Goal: Task Accomplishment & Management: Use online tool/utility

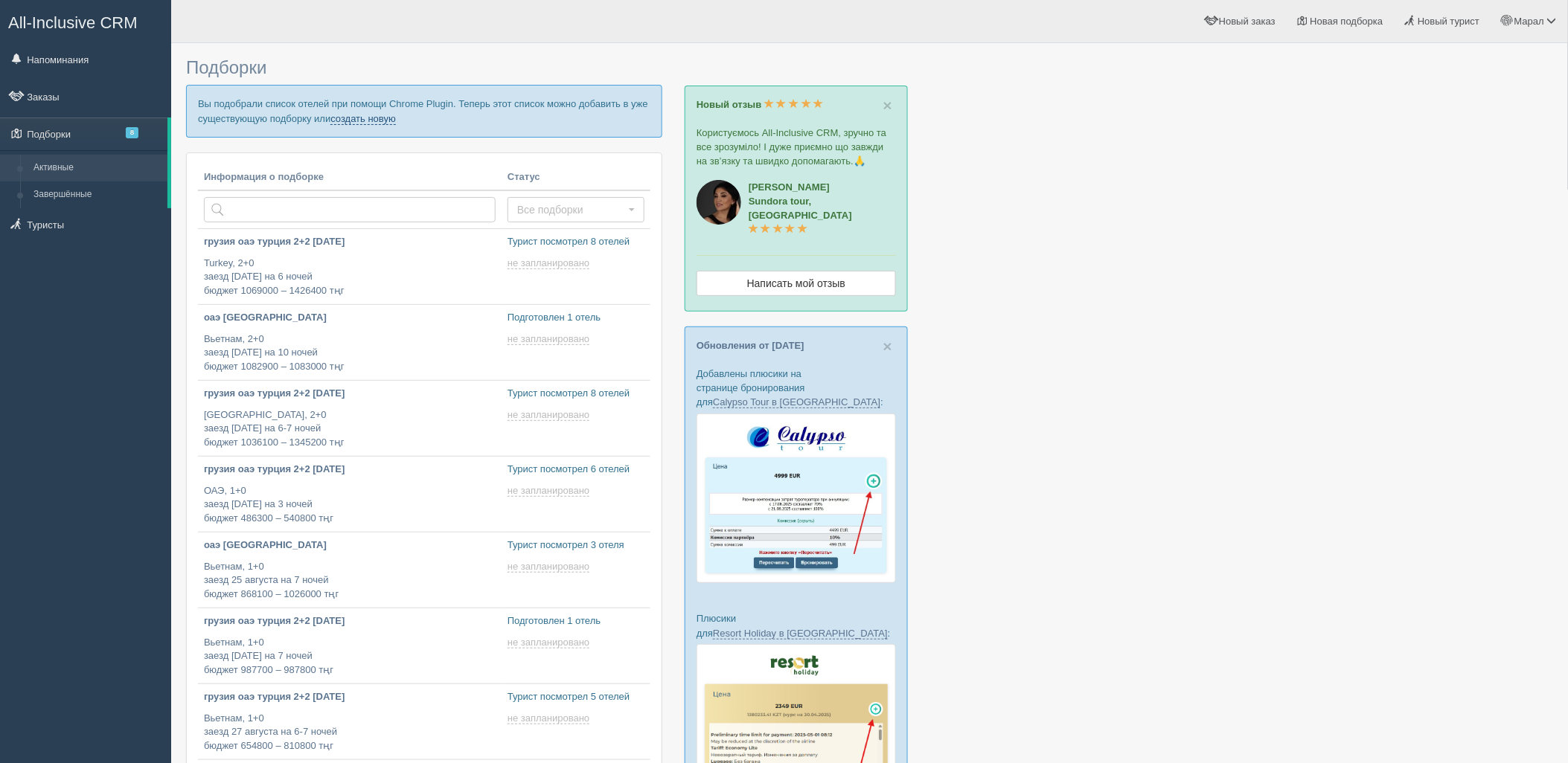
click at [356, 117] on link "создать новую" at bounding box center [362, 118] width 65 height 12
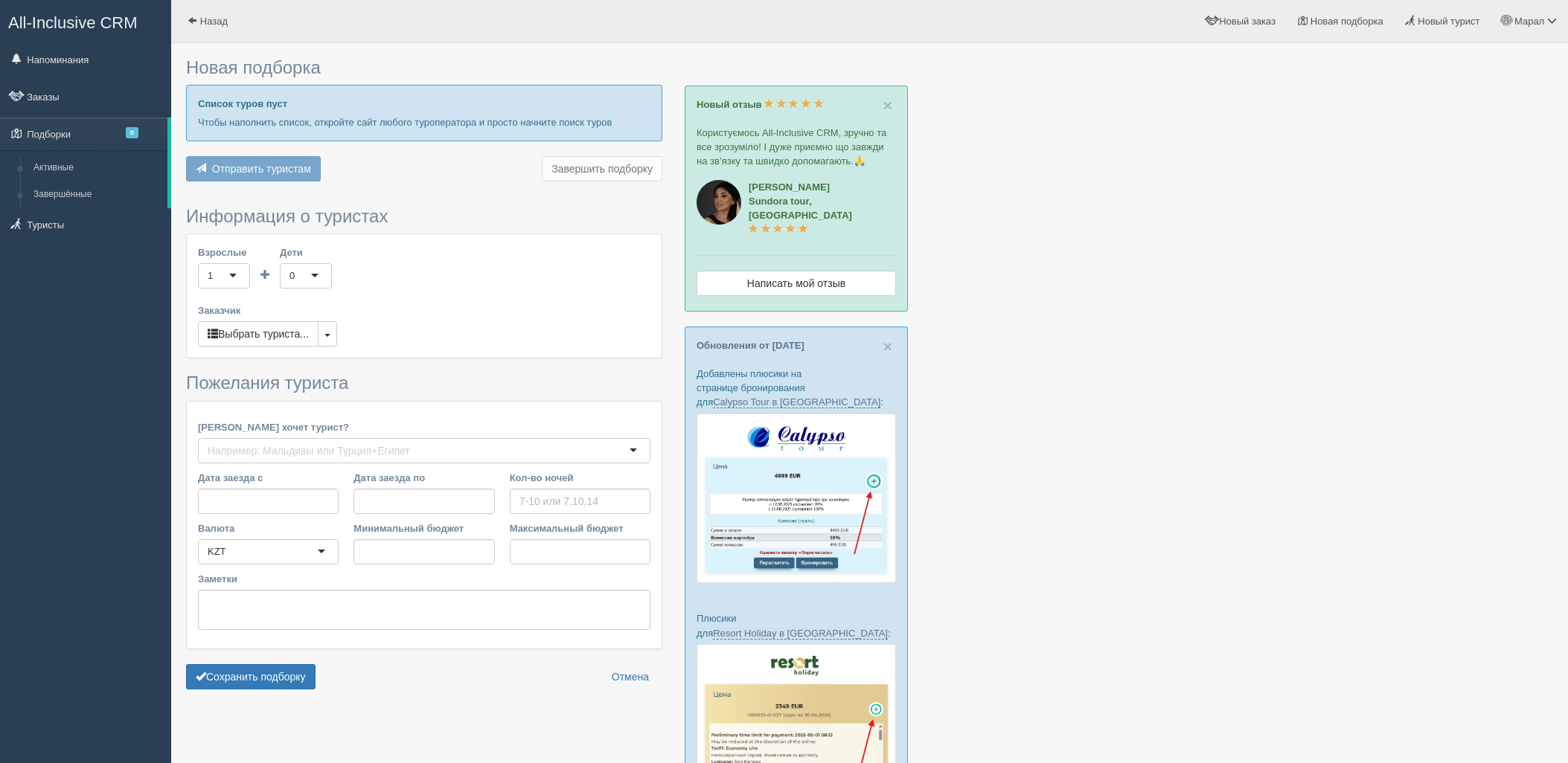
type input "7"
type input "800400"
type input "1058200"
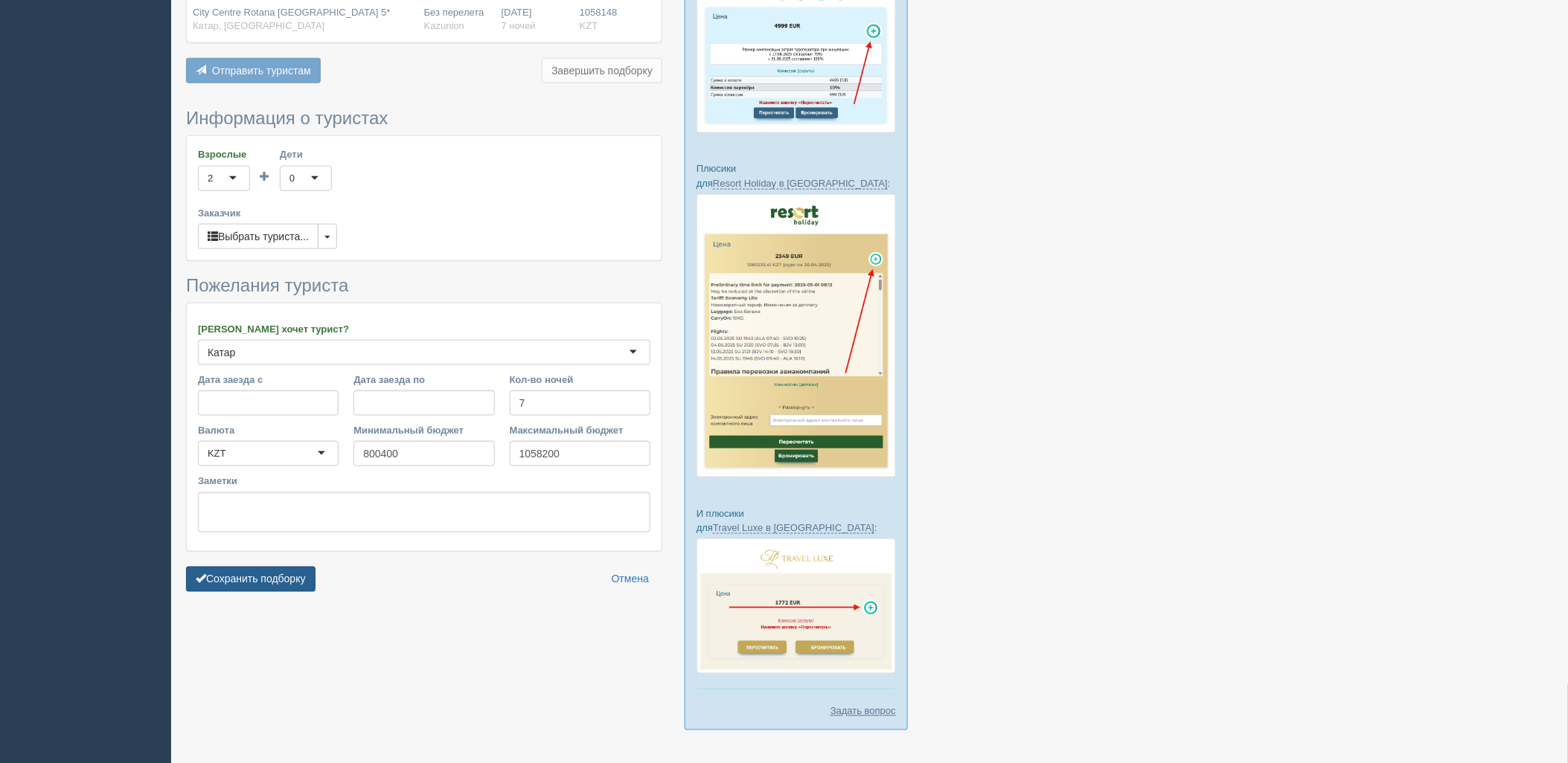
scroll to position [457, 0]
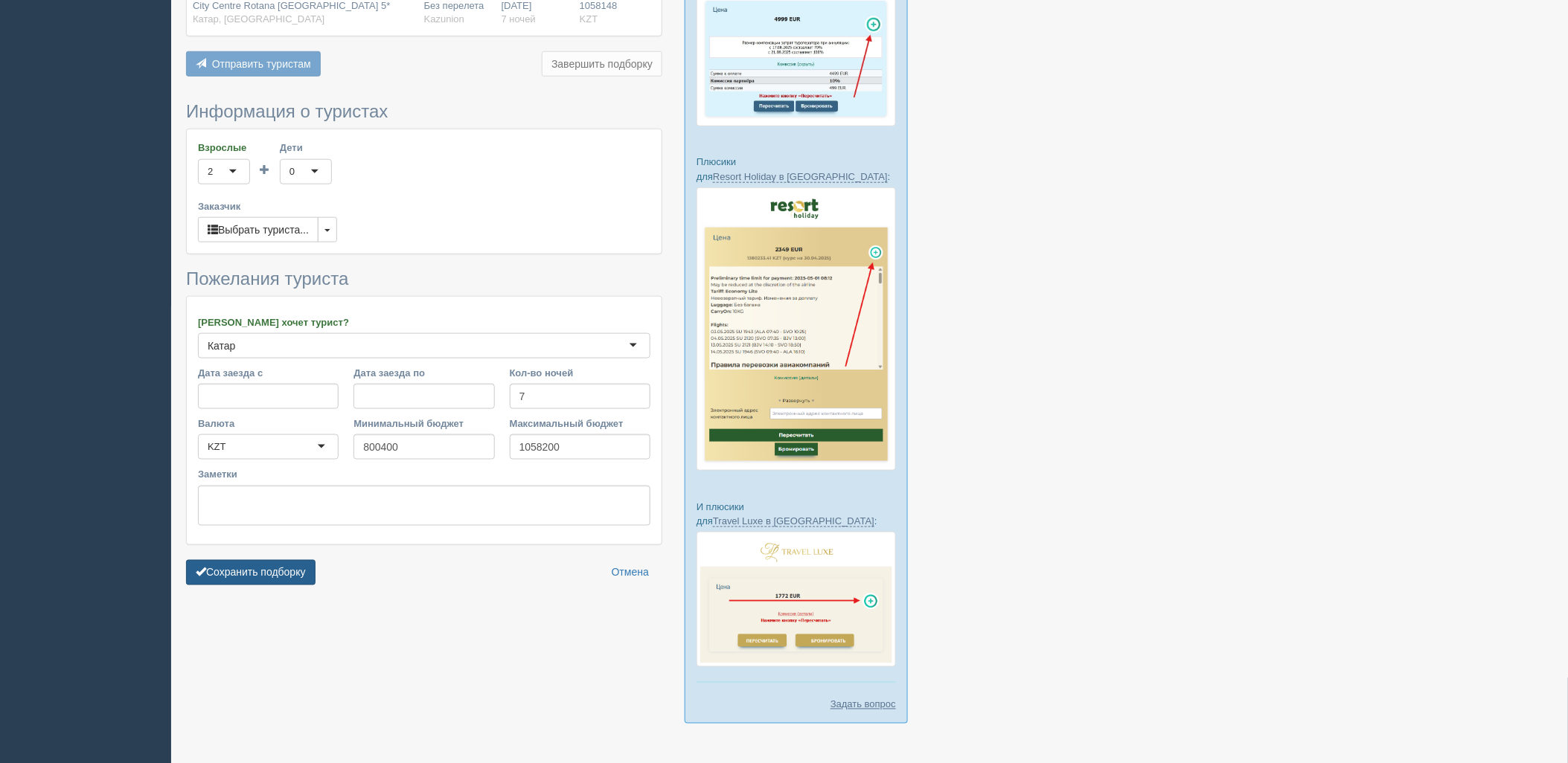
click at [261, 561] on button "Сохранить подборку" at bounding box center [250, 573] width 129 height 26
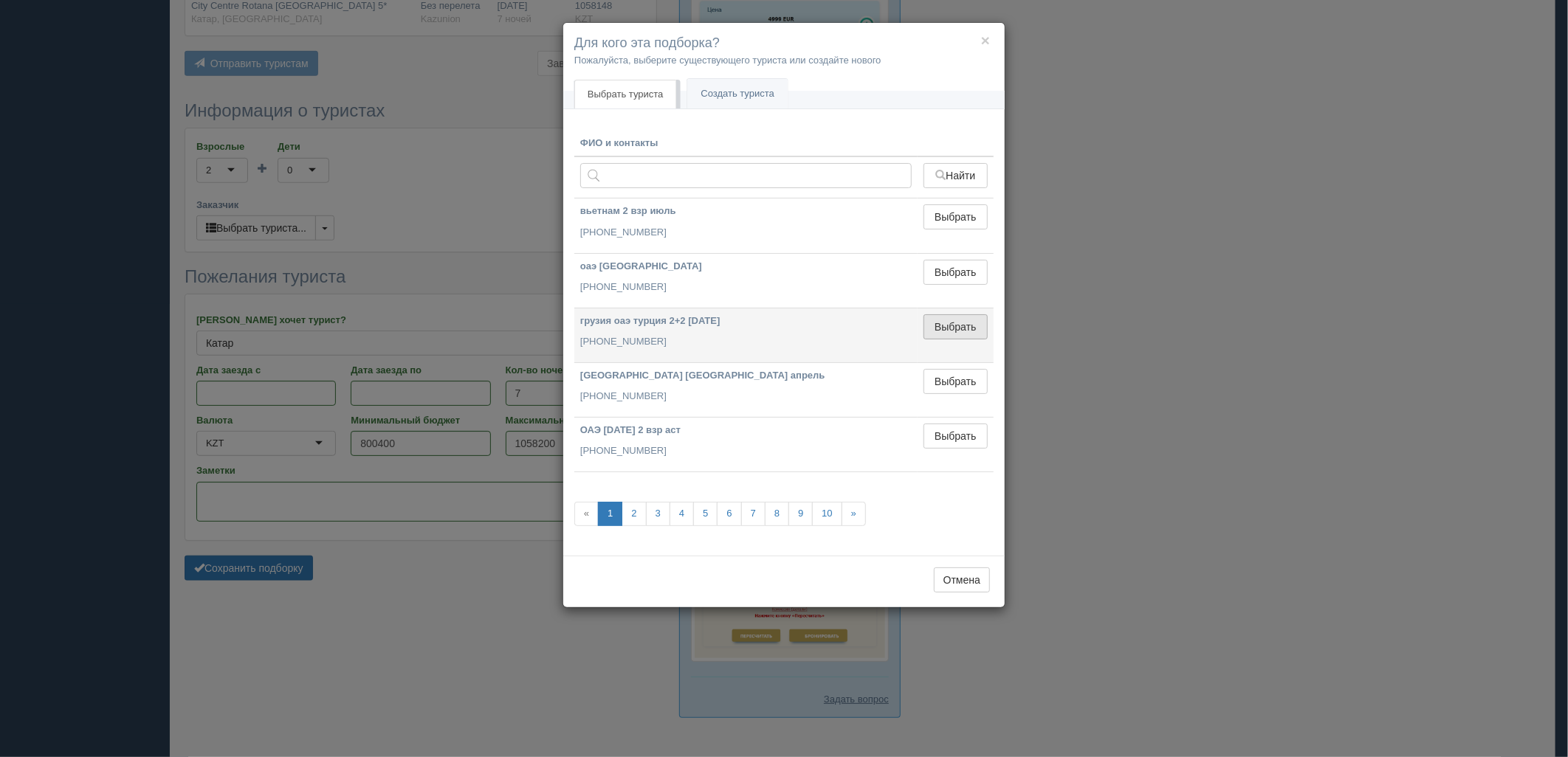
click at [943, 335] on button "Выбрать" at bounding box center [956, 328] width 65 height 25
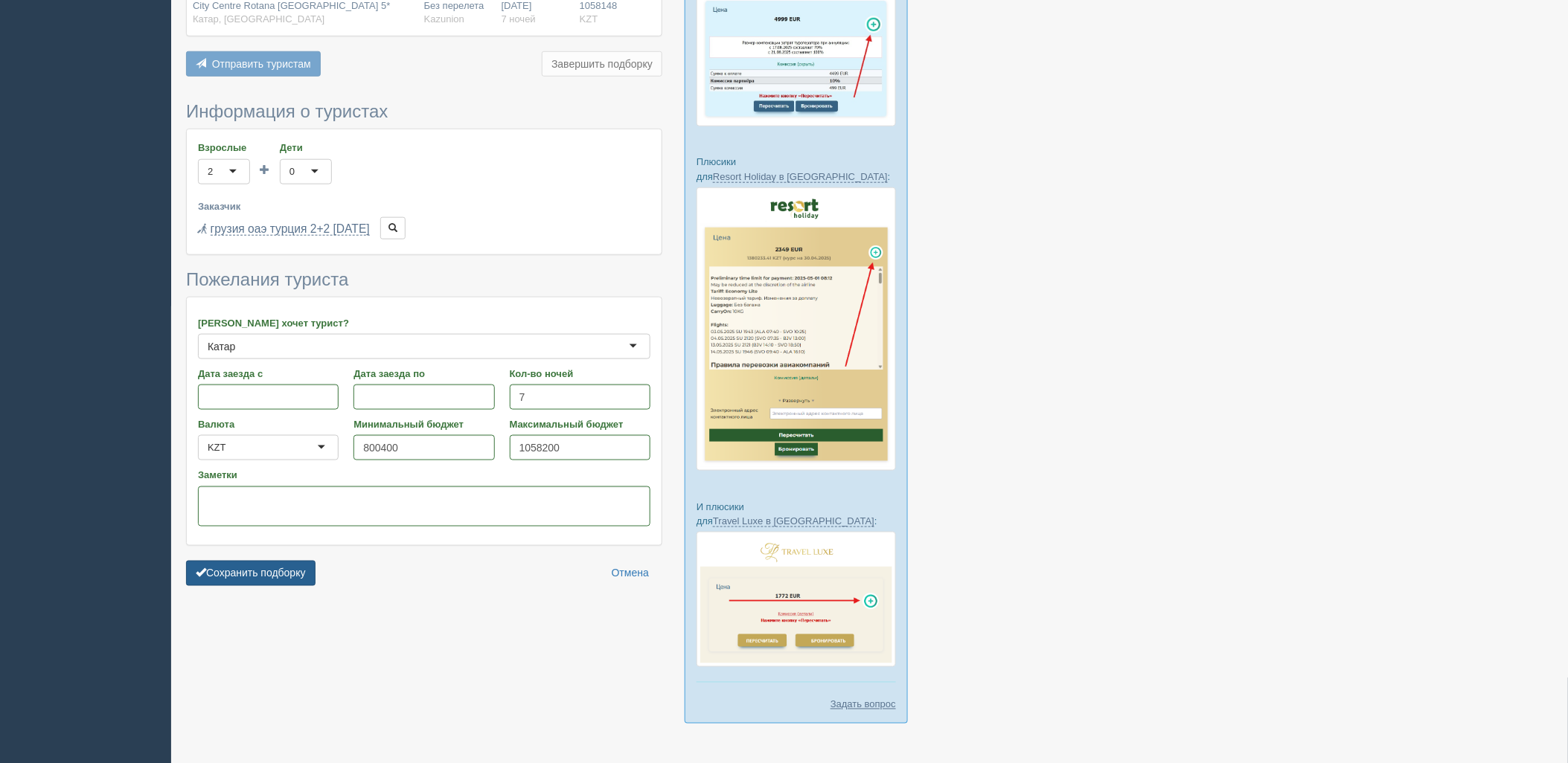
drag, startPoint x: 281, startPoint y: 569, endPoint x: 291, endPoint y: 570, distance: 10.0
click at [281, 569] on button "Сохранить подборку" at bounding box center [250, 574] width 129 height 26
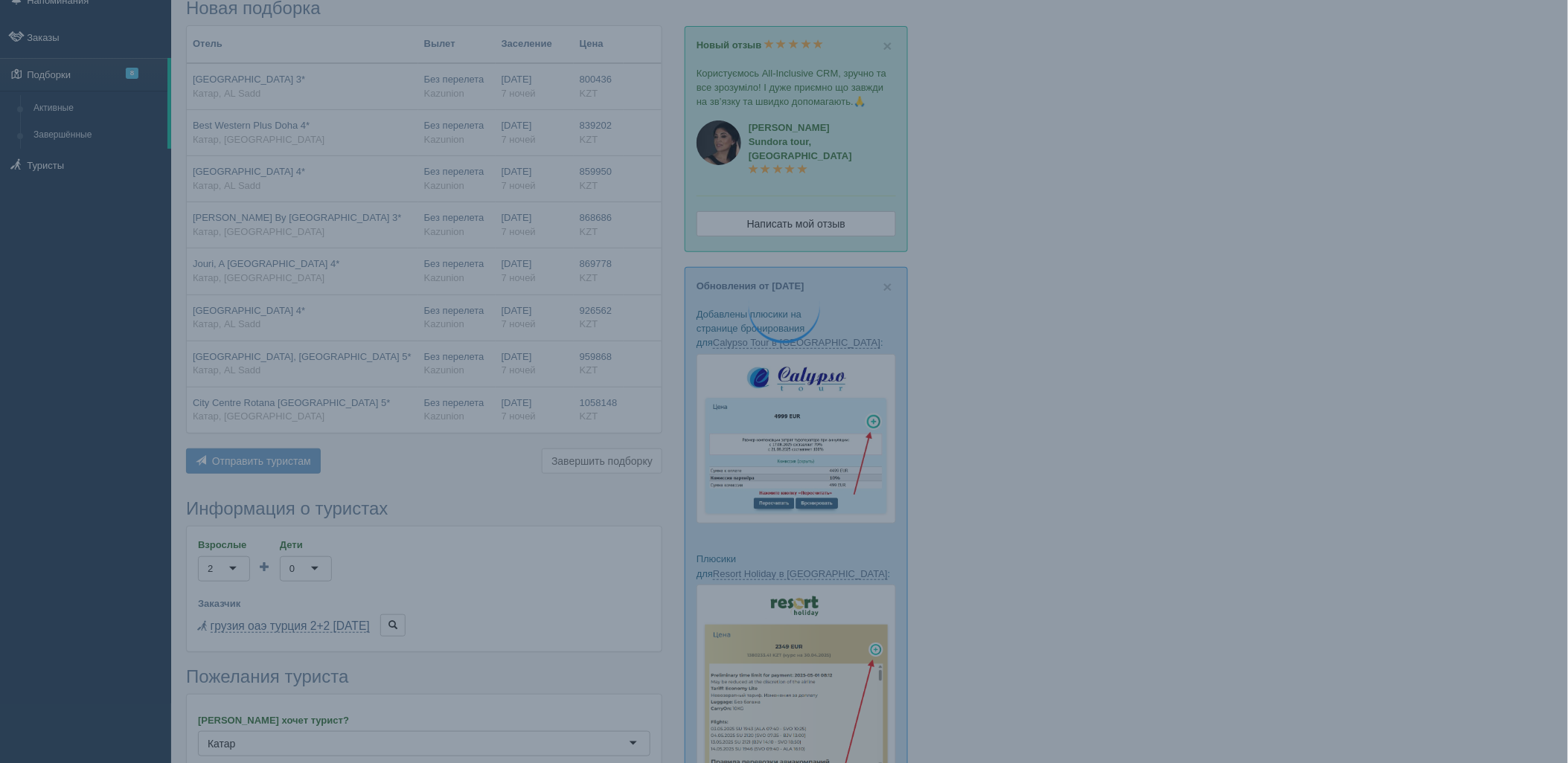
scroll to position [43, 0]
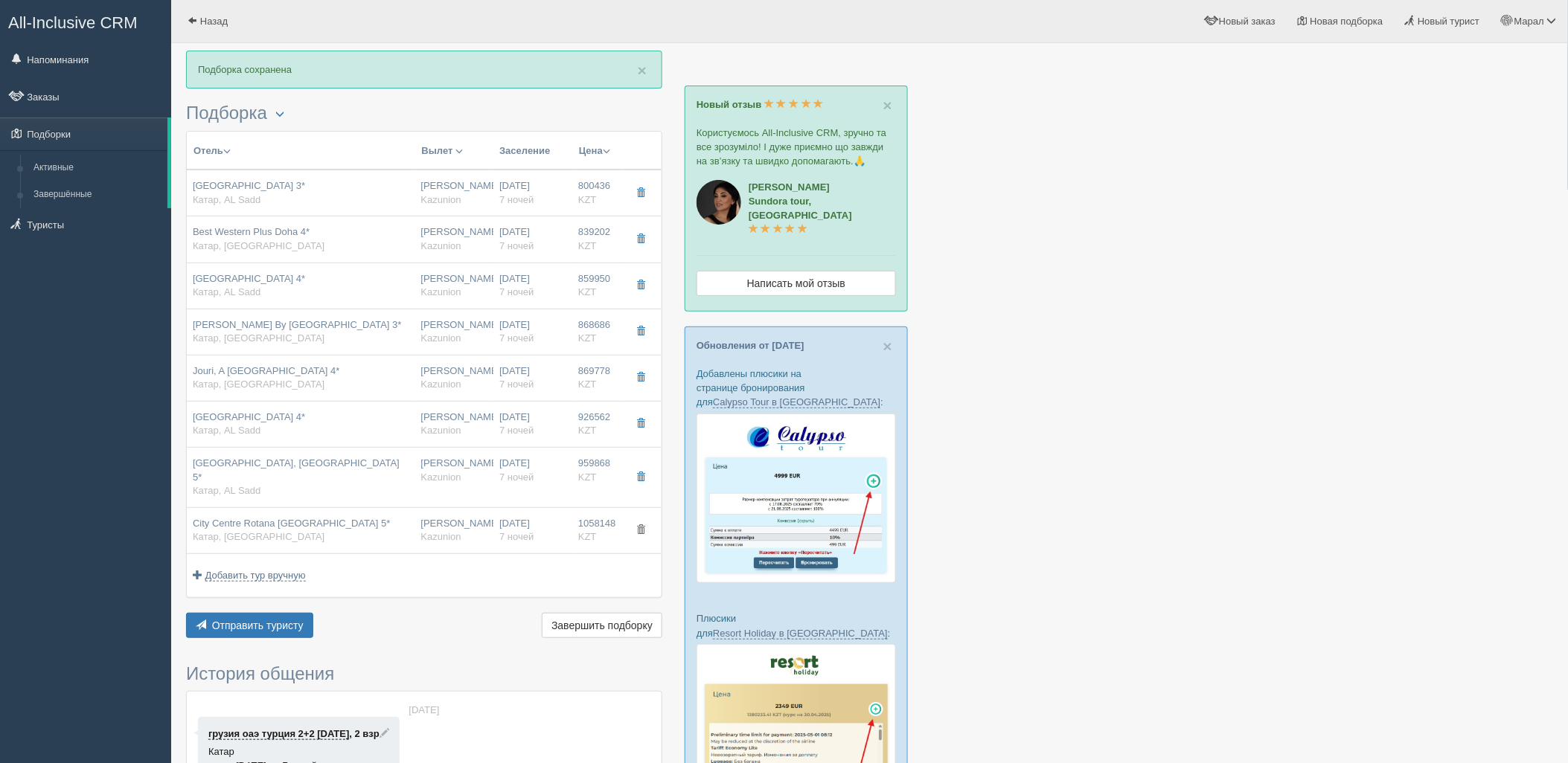
click at [1243, 508] on div at bounding box center [870, 623] width 1367 height 1144
click at [237, 625] on button "Отправить туристу Отправить" at bounding box center [250, 625] width 128 height 26
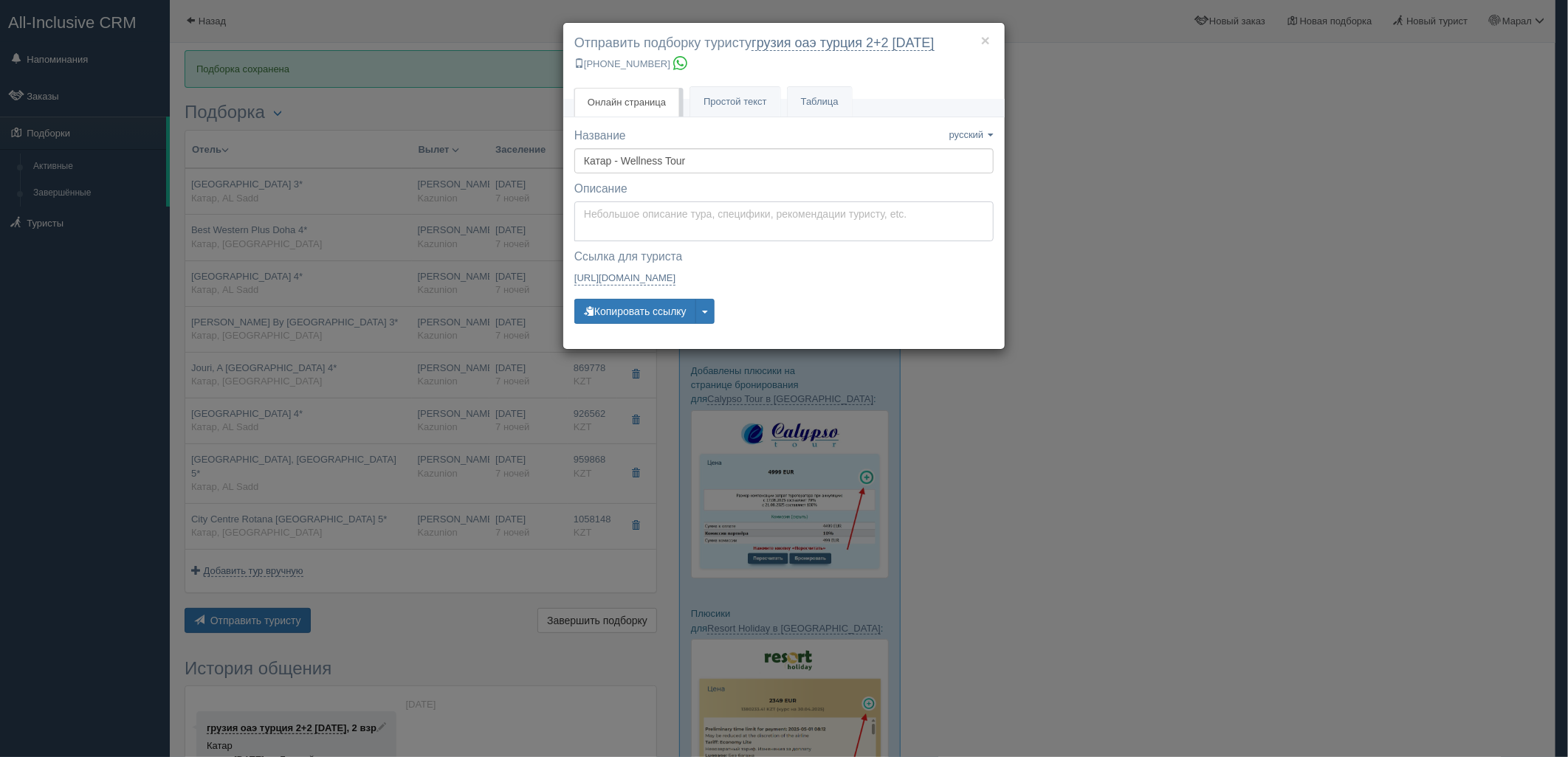
type textarea "Здравствуйте! Ниже представлены варианты туров для Вас. Для просмотра описания …"
click at [615, 209] on textarea "Здравствуйте! Ниже представлены варианты туров для Вас. Для просмотра описания …" at bounding box center [784, 221] width 420 height 40
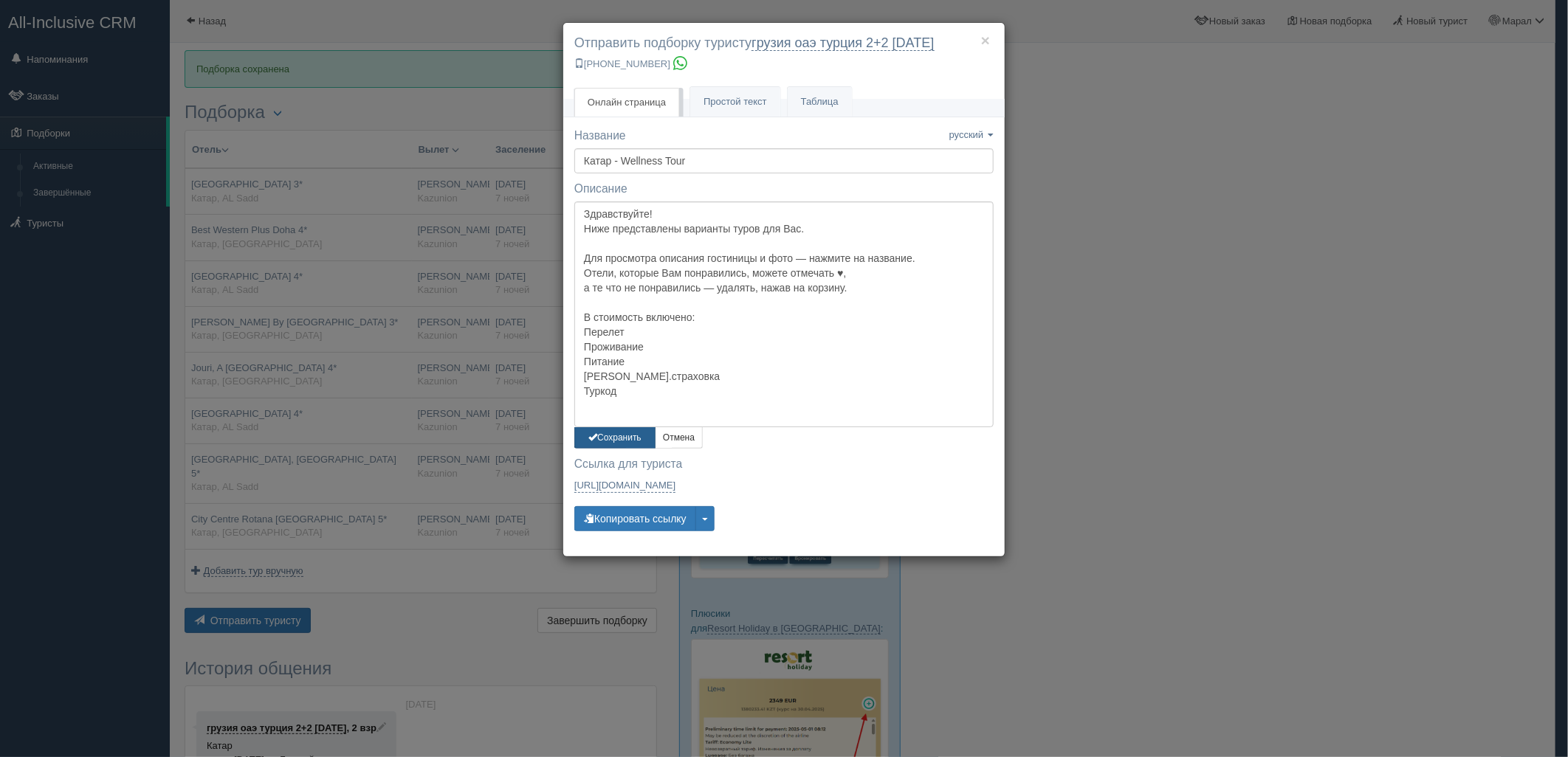
click at [603, 432] on button "Сохранить" at bounding box center [614, 439] width 81 height 22
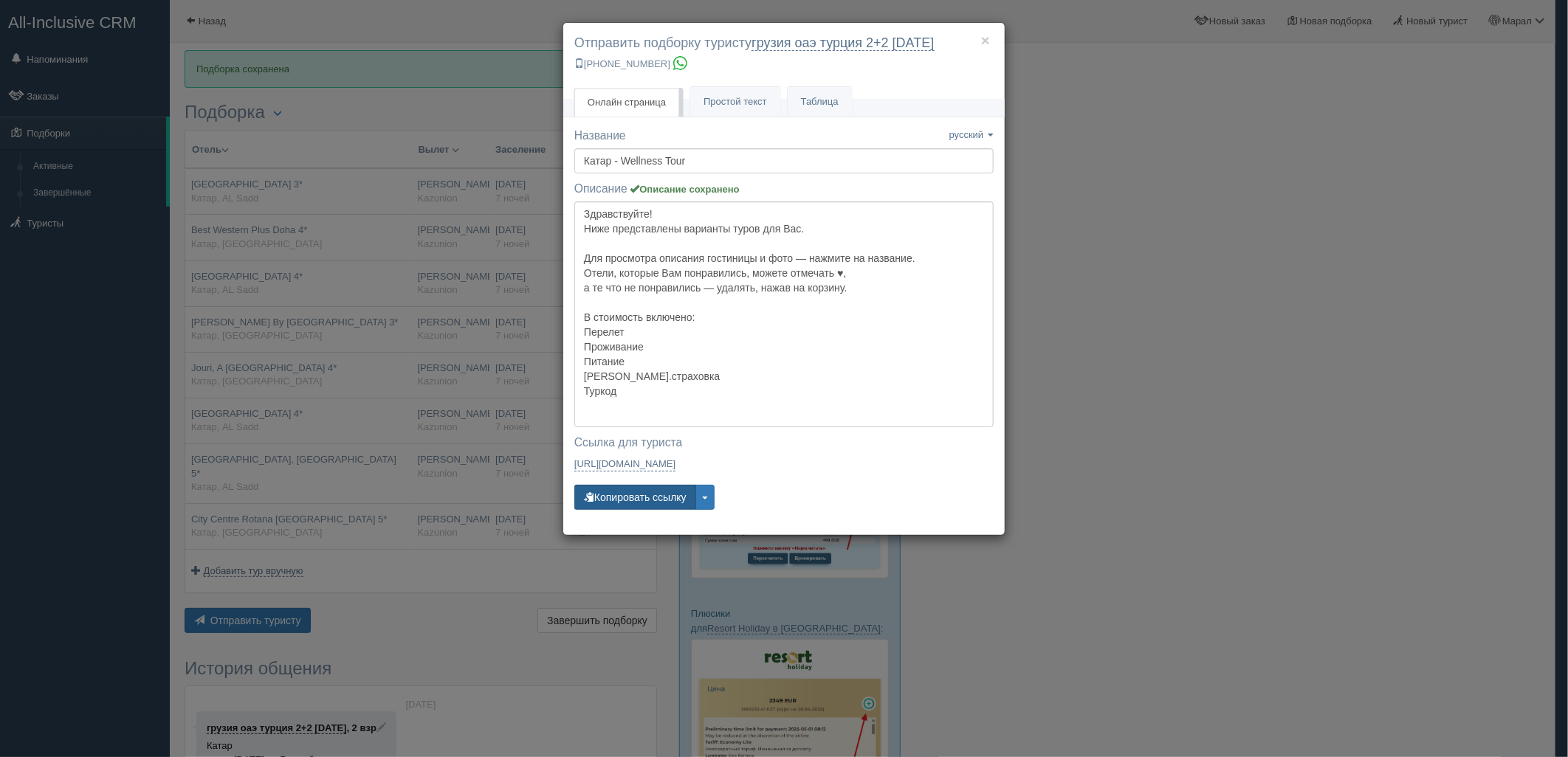
click at [600, 507] on button "Копировать ссылку" at bounding box center [635, 498] width 122 height 25
click at [1294, 76] on div "× Отправить подборку туристу грузия оаэ турция 2+2 30 июнь +7 701 880 5580 Онла…" at bounding box center [784, 378] width 1568 height 757
